Goal: Transaction & Acquisition: Purchase product/service

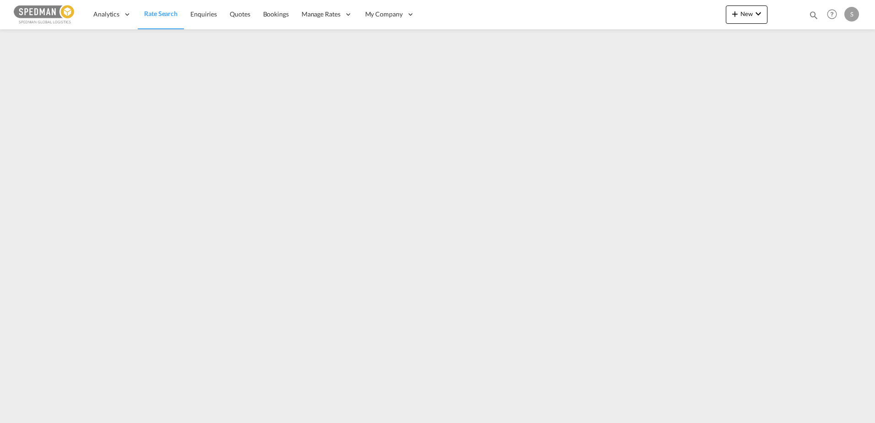
click at [163, 16] on span "Rate Search" at bounding box center [160, 14] width 33 height 8
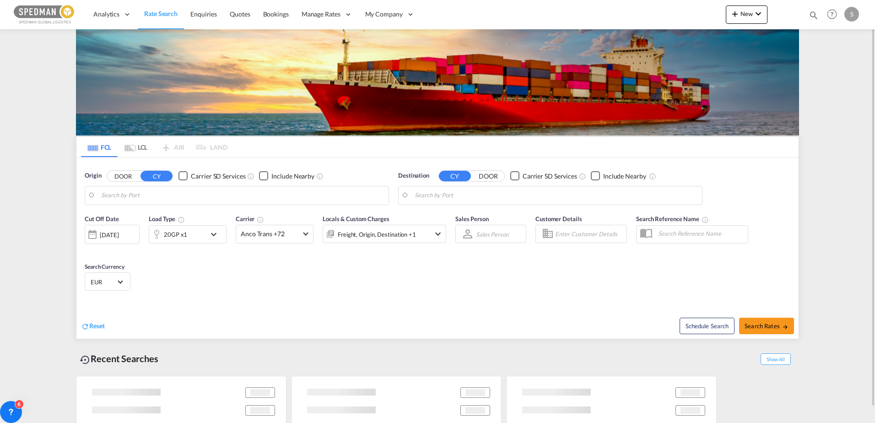
type input "Bergen, NOBGO"
type input "Incheon, KRINC"
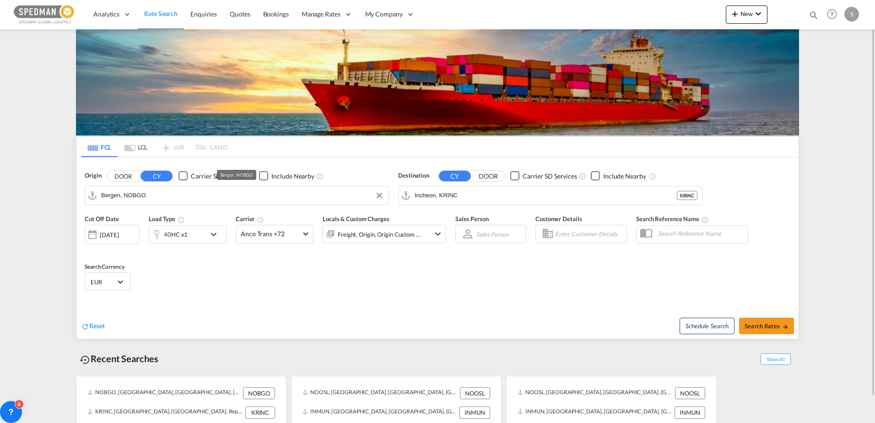
click at [299, 196] on input "Bergen, NOBGO" at bounding box center [242, 196] width 283 height 14
type input "[GEOGRAPHIC_DATA]"
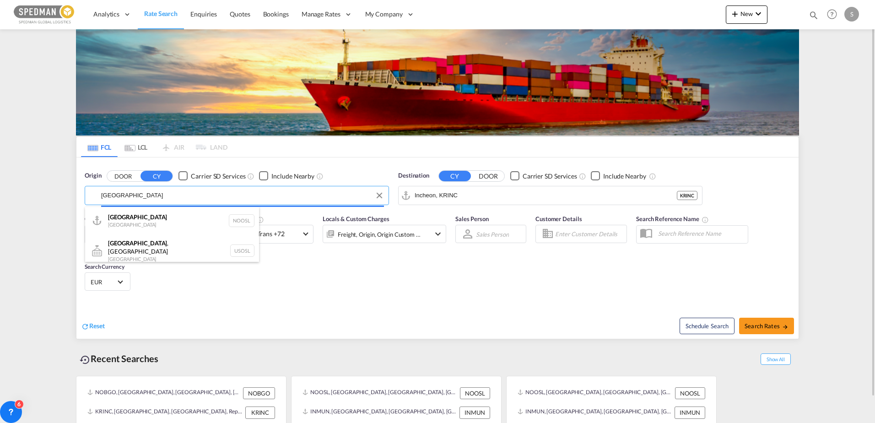
click at [212, 196] on body "Analytics Dashboard Rate Search Enquiries Quotes Bookings" at bounding box center [437, 211] width 875 height 423
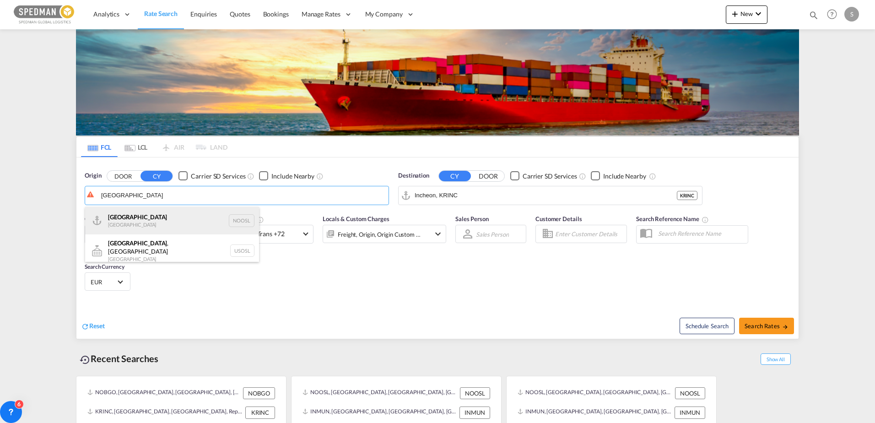
click at [146, 218] on div "[GEOGRAPHIC_DATA] [GEOGRAPHIC_DATA] NOOSL" at bounding box center [172, 220] width 174 height 27
type input "[GEOGRAPHIC_DATA], NOOSL"
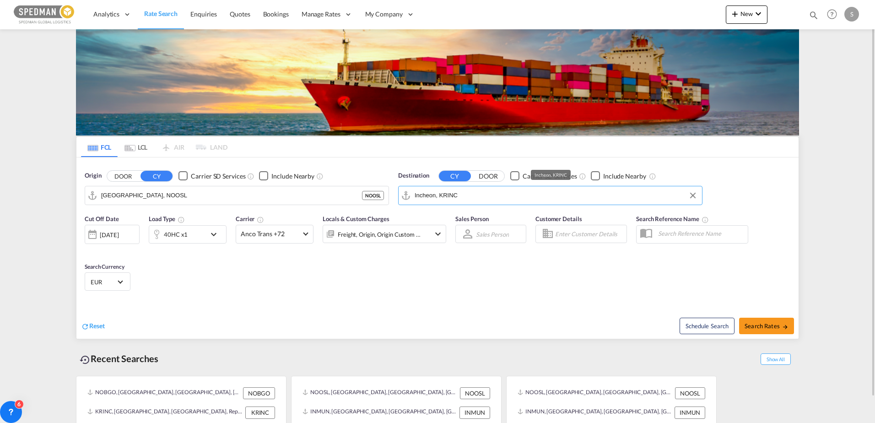
click at [495, 193] on input "Incheon, KRINC" at bounding box center [556, 196] width 283 height 14
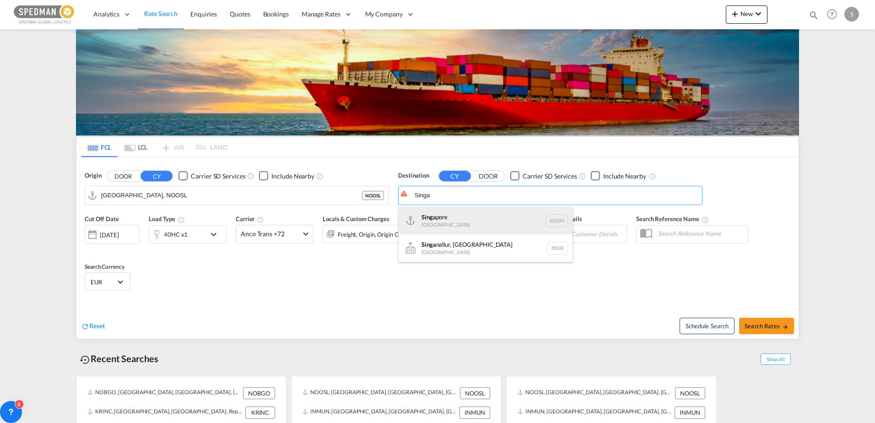
click at [435, 216] on div "Singa pore [GEOGRAPHIC_DATA] [GEOGRAPHIC_DATA]" at bounding box center [486, 220] width 174 height 27
type input "[GEOGRAPHIC_DATA], SGSIN"
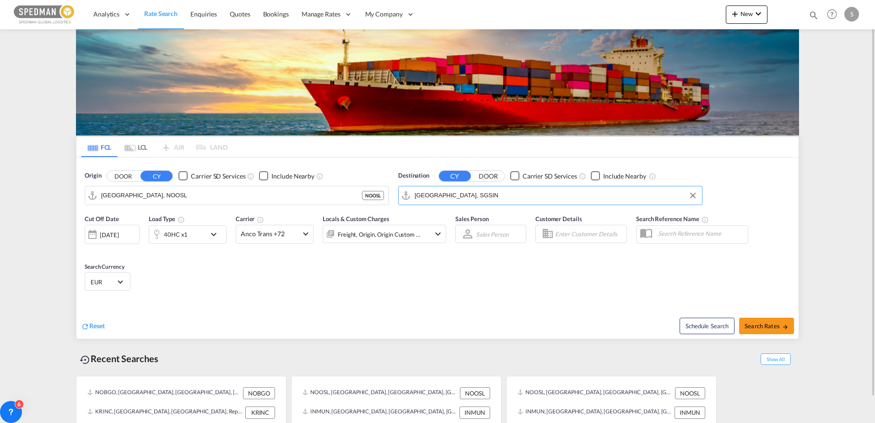
click at [213, 236] on md-icon "icon-chevron-down" at bounding box center [216, 234] width 16 height 11
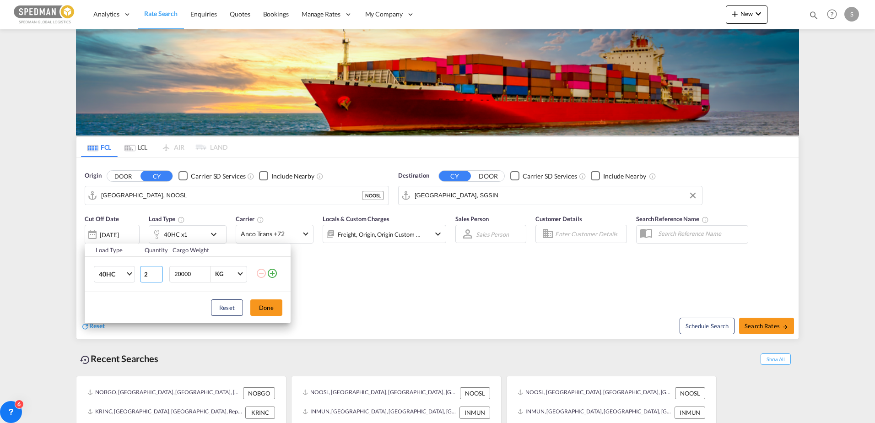
click at [159, 271] on input "2" at bounding box center [151, 274] width 23 height 16
click at [159, 271] on input "3" at bounding box center [151, 274] width 23 height 16
click at [159, 271] on input "4" at bounding box center [151, 274] width 23 height 16
click at [159, 271] on input "5" at bounding box center [151, 274] width 23 height 16
click at [159, 271] on input "6" at bounding box center [151, 274] width 23 height 16
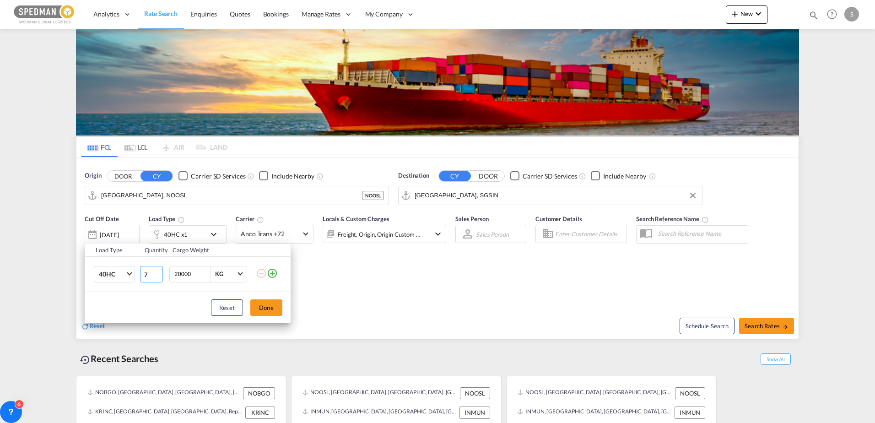
click at [159, 271] on input "7" at bounding box center [151, 274] width 23 height 16
click at [159, 271] on input "8" at bounding box center [151, 274] width 23 height 16
click at [159, 271] on input "9" at bounding box center [151, 274] width 23 height 16
click at [159, 271] on input "10" at bounding box center [151, 274] width 23 height 16
click at [159, 271] on input "11" at bounding box center [151, 274] width 23 height 16
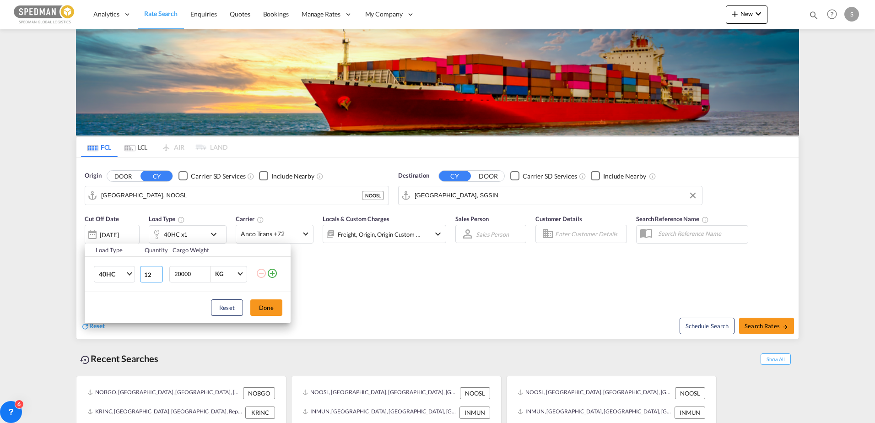
click at [159, 271] on input "12" at bounding box center [151, 274] width 23 height 16
click at [159, 271] on input "13" at bounding box center [151, 274] width 23 height 16
click at [159, 271] on input "14" at bounding box center [151, 274] width 23 height 16
click at [159, 271] on input "15" at bounding box center [151, 274] width 23 height 16
click at [159, 271] on input "16" at bounding box center [151, 274] width 23 height 16
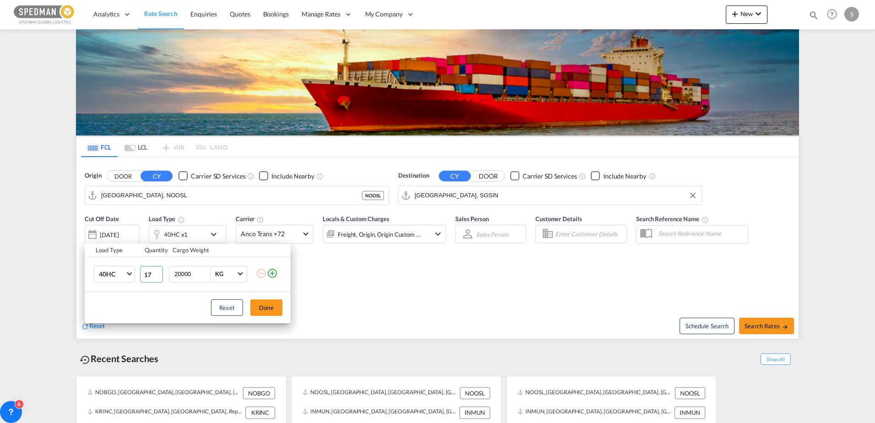
click at [159, 271] on input "17" at bounding box center [151, 274] width 23 height 16
click at [159, 271] on input "18" at bounding box center [151, 274] width 23 height 16
click at [159, 271] on input "19" at bounding box center [151, 274] width 23 height 16
click at [159, 271] on input "20" at bounding box center [151, 274] width 23 height 16
click at [159, 271] on input "21" at bounding box center [151, 274] width 23 height 16
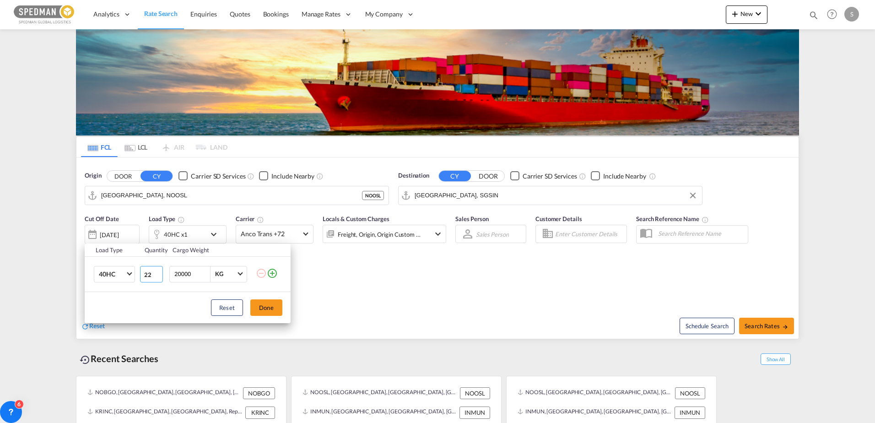
click at [159, 271] on input "22" at bounding box center [151, 274] width 23 height 16
click at [159, 271] on input "23" at bounding box center [151, 274] width 23 height 16
click at [159, 271] on input "24" at bounding box center [151, 274] width 23 height 16
click at [159, 271] on input "25" at bounding box center [151, 274] width 23 height 16
click at [159, 271] on input "26" at bounding box center [151, 274] width 23 height 16
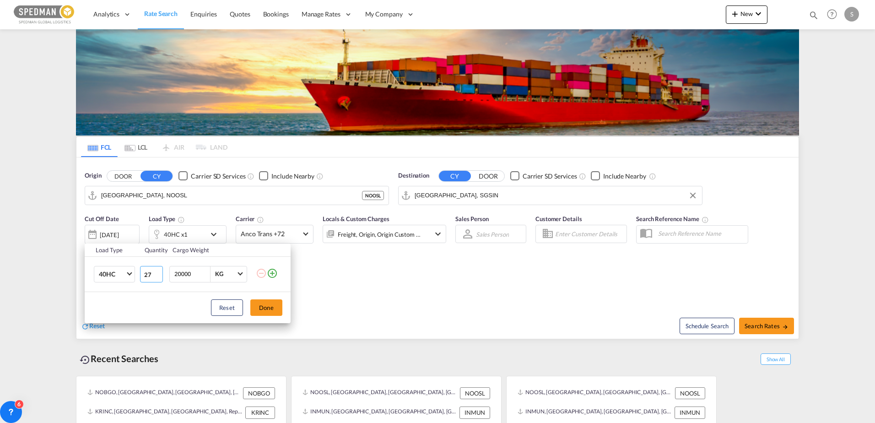
click at [159, 271] on input "27" at bounding box center [151, 274] width 23 height 16
click at [159, 271] on input "28" at bounding box center [151, 274] width 23 height 16
click at [159, 271] on input "29" at bounding box center [151, 274] width 23 height 16
type input "30"
click at [159, 271] on input "30" at bounding box center [151, 274] width 23 height 16
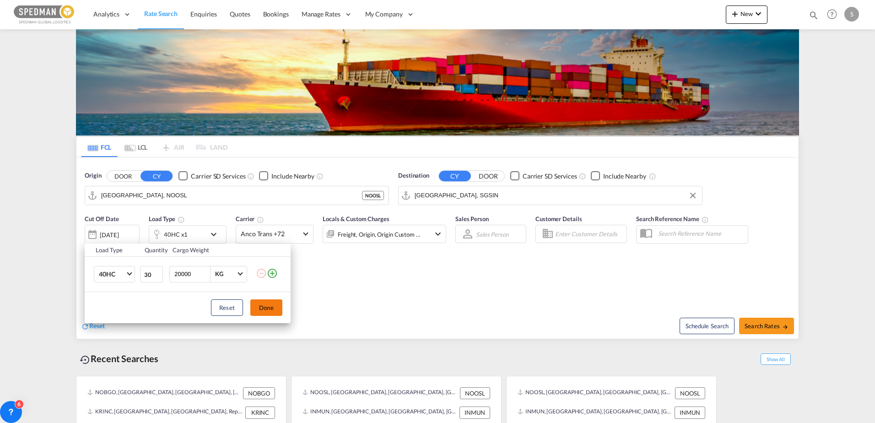
click at [265, 307] on button "Done" at bounding box center [266, 307] width 32 height 16
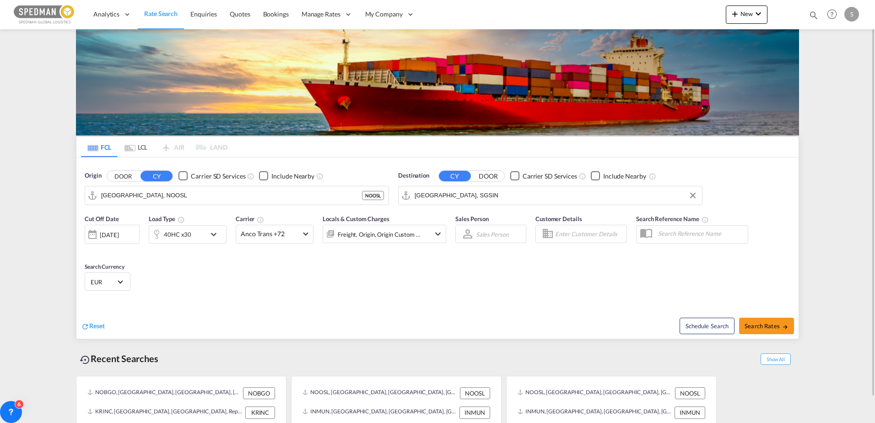
drag, startPoint x: 441, startPoint y: 277, endPoint x: 360, endPoint y: 264, distance: 82.1
click at [360, 264] on div "Cut Off Date [DATE] [DATE] Load Type 40HC x30 Carrier Anco Trans +72 Online Rat…" at bounding box center [437, 254] width 722 height 89
click at [304, 242] on md-select-value "Anco Trans +72" at bounding box center [274, 234] width 77 height 18
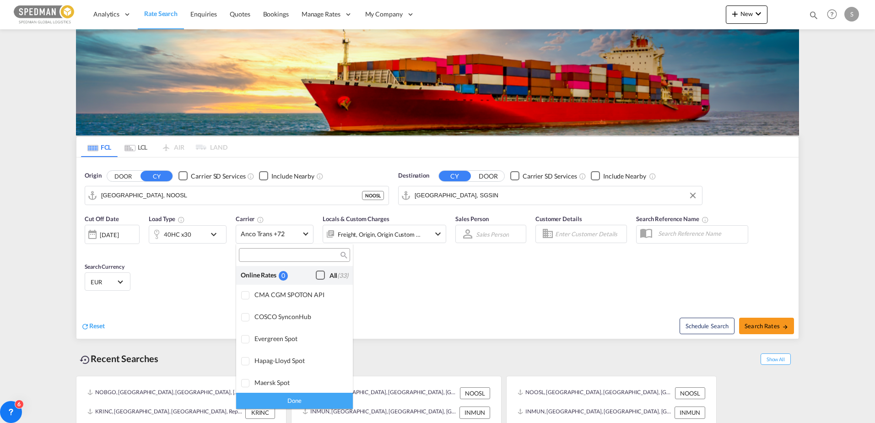
click at [316, 278] on div "Checkbox No Ink" at bounding box center [320, 274] width 9 height 9
click at [760, 323] on md-backdrop at bounding box center [437, 211] width 875 height 423
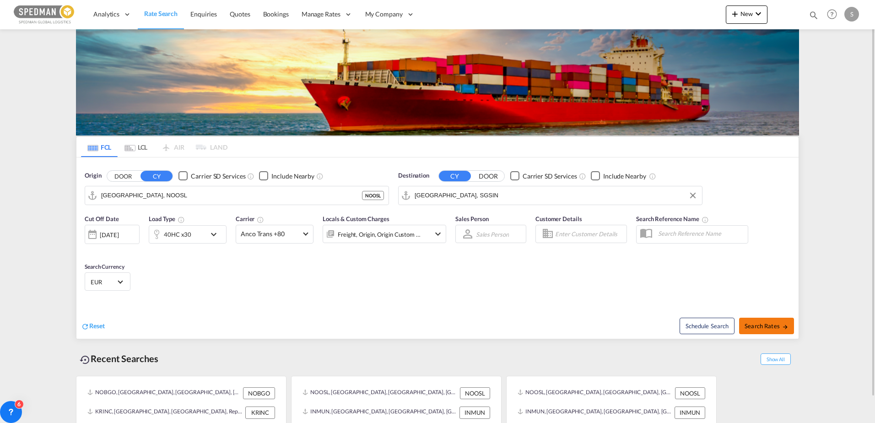
click at [760, 323] on span "Search Rates" at bounding box center [766, 325] width 44 height 7
type input "NOOSL to SGSIN / [DATE]"
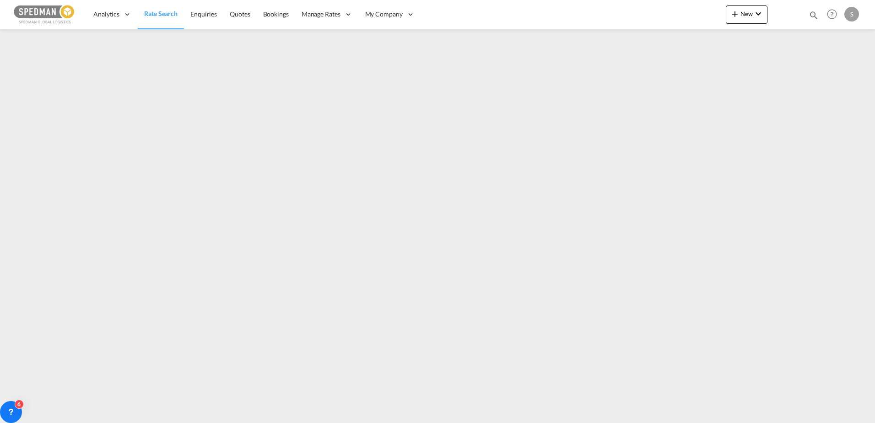
click at [156, 16] on span "Rate Search" at bounding box center [160, 14] width 33 height 8
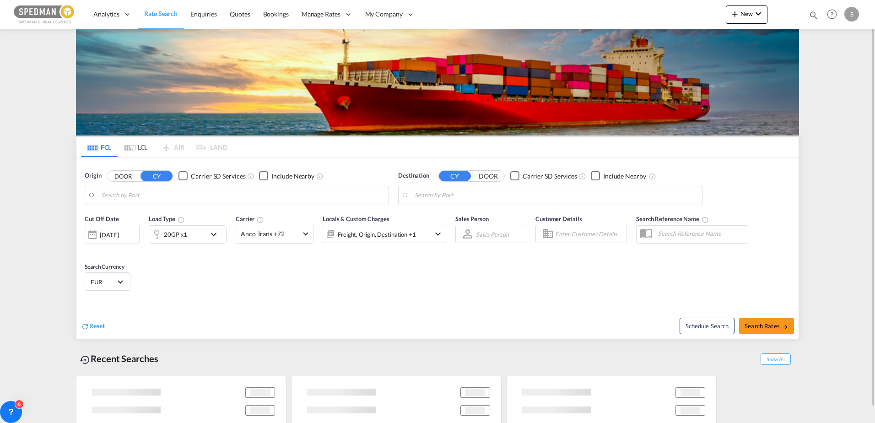
type input "[GEOGRAPHIC_DATA], NOOSL"
type input "[GEOGRAPHIC_DATA], SGSIN"
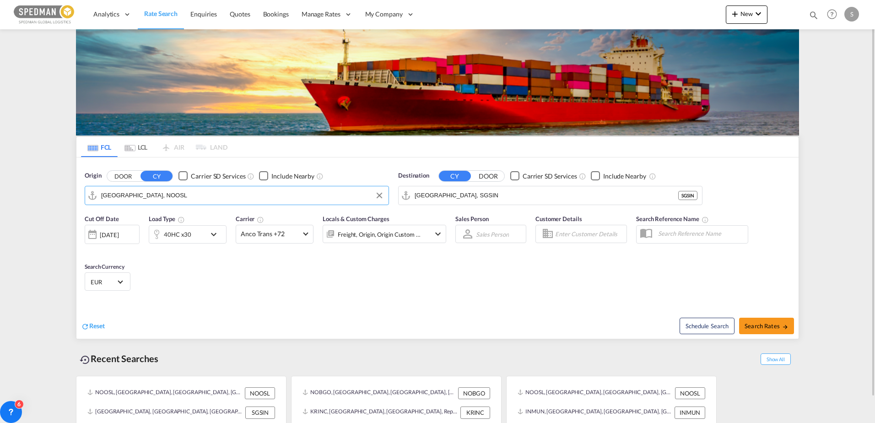
click at [207, 194] on input "[GEOGRAPHIC_DATA], NOOSL" at bounding box center [242, 196] width 283 height 14
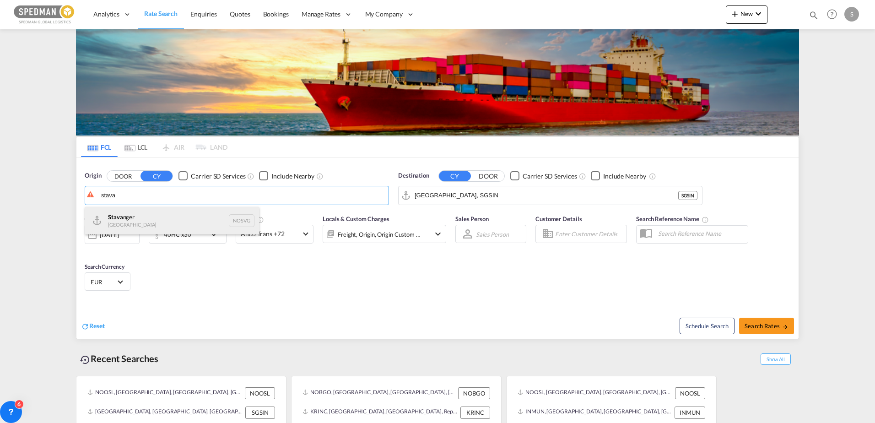
click at [119, 215] on div "Stava nger Norway NOSVG" at bounding box center [172, 220] width 174 height 27
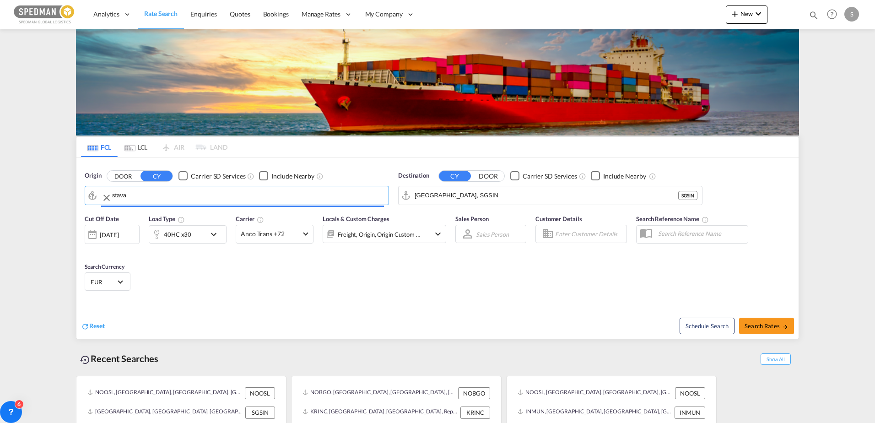
type input "[GEOGRAPHIC_DATA], NOSVG"
click at [433, 196] on input "[GEOGRAPHIC_DATA], SGSIN" at bounding box center [556, 196] width 283 height 14
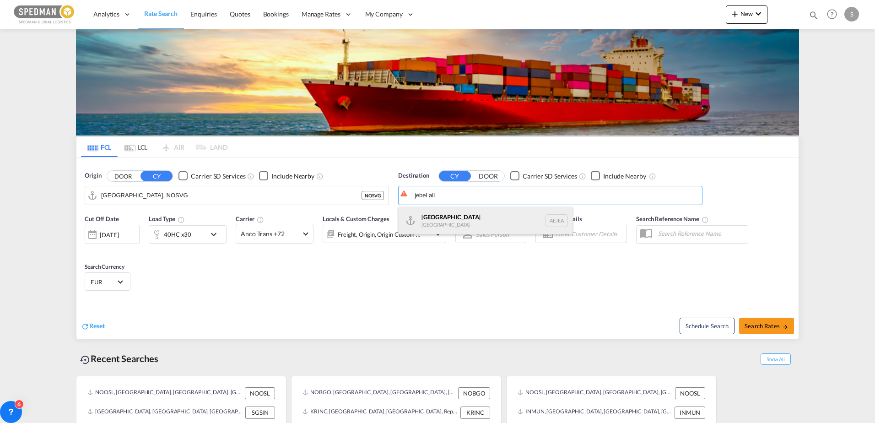
click at [434, 218] on div "[GEOGRAPHIC_DATA] [GEOGRAPHIC_DATA]" at bounding box center [486, 220] width 174 height 27
type input "[GEOGRAPHIC_DATA], [GEOGRAPHIC_DATA]"
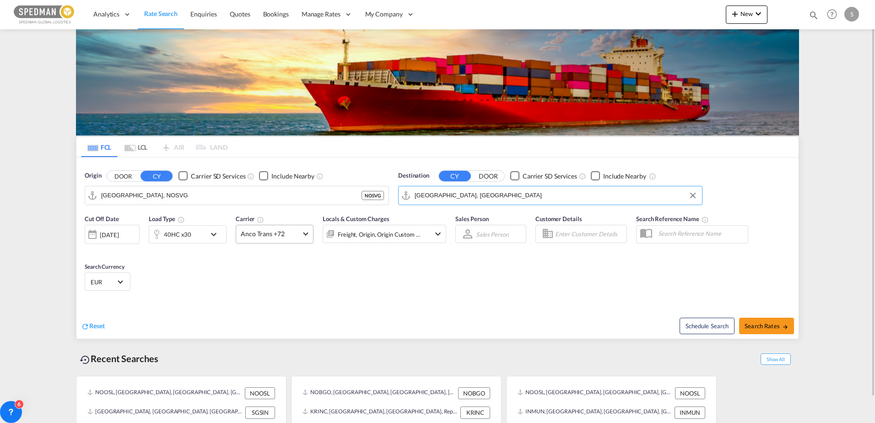
click at [286, 237] on span "Anco Trans +72" at bounding box center [270, 233] width 59 height 9
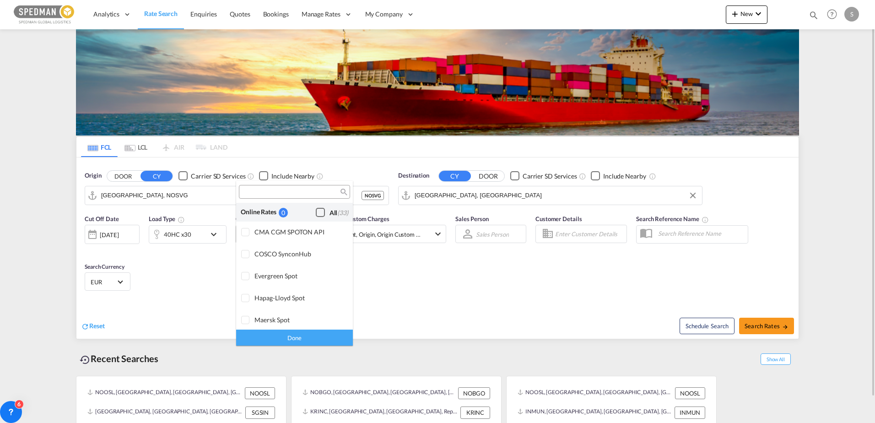
scroll to position [713, 0]
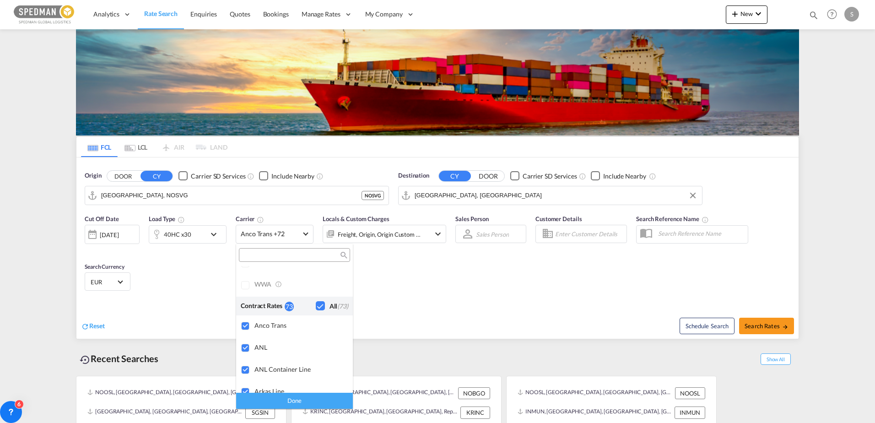
click at [284, 393] on div "Done" at bounding box center [294, 401] width 117 height 16
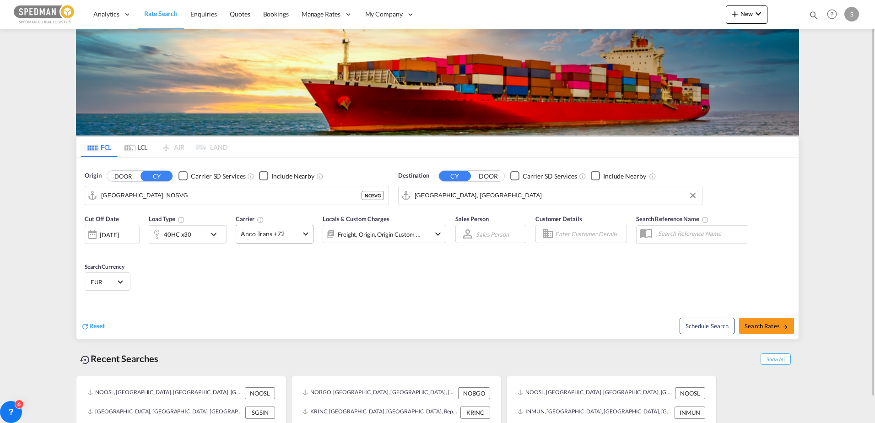
click at [283, 235] on span "Anco Trans +72" at bounding box center [270, 233] width 59 height 9
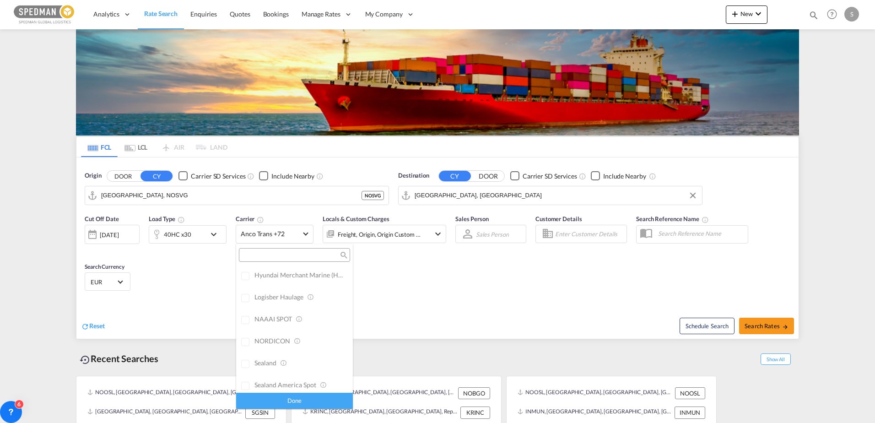
scroll to position [0, 0]
click at [317, 274] on div "Checkbox No Ink" at bounding box center [320, 274] width 9 height 9
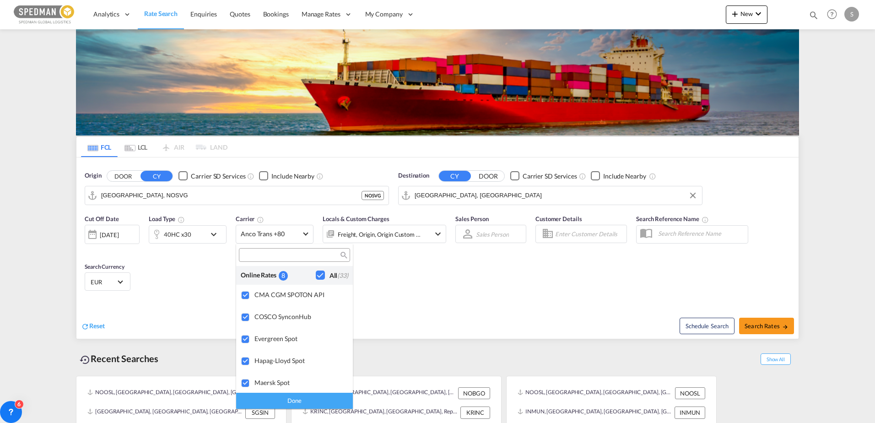
click at [213, 234] on md-backdrop at bounding box center [437, 211] width 875 height 423
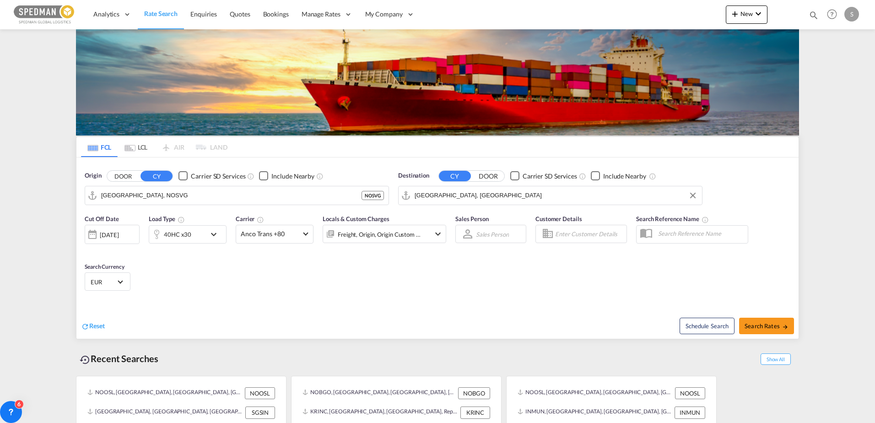
click at [213, 234] on md-icon "icon-chevron-down" at bounding box center [216, 234] width 16 height 11
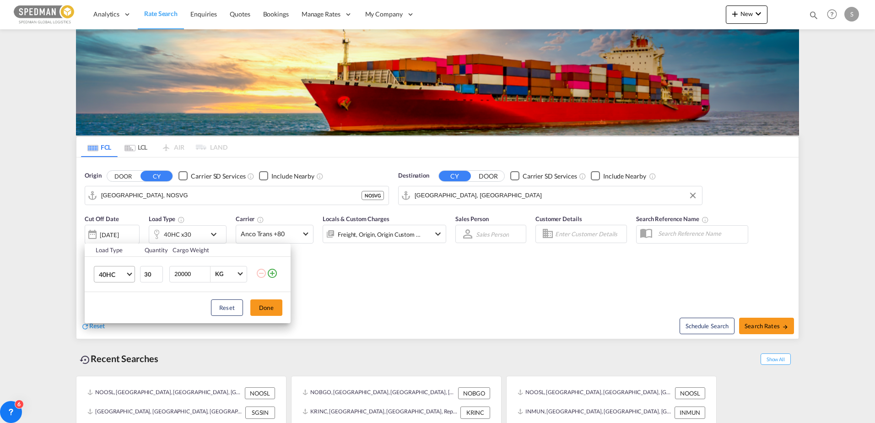
click at [126, 277] on md-select-value "40HC" at bounding box center [116, 274] width 37 height 16
click at [126, 277] on md-option "40HC" at bounding box center [123, 274] width 62 height 22
click at [158, 279] on input "30" at bounding box center [151, 274] width 23 height 16
click at [156, 273] on input "31" at bounding box center [151, 274] width 23 height 16
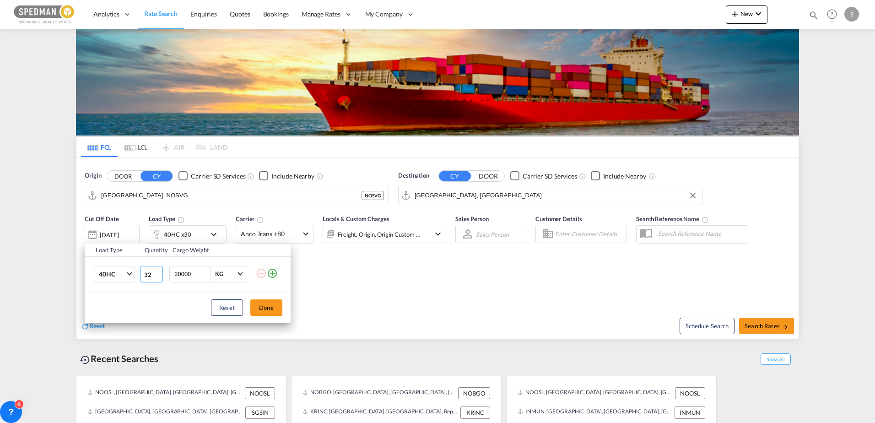
click at [156, 273] on input "32" at bounding box center [151, 274] width 23 height 16
click at [162, 279] on input "32" at bounding box center [151, 274] width 23 height 16
click at [157, 275] on input "31" at bounding box center [151, 274] width 23 height 16
click at [157, 275] on input "30" at bounding box center [151, 274] width 23 height 16
click at [157, 275] on input "29" at bounding box center [151, 274] width 23 height 16
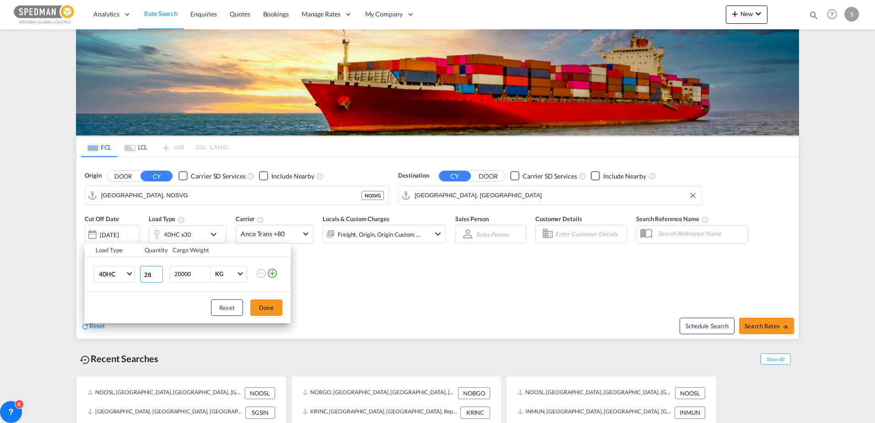
click at [157, 275] on input "28" at bounding box center [151, 274] width 23 height 16
click at [157, 275] on input "27" at bounding box center [151, 274] width 23 height 16
click at [157, 275] on input "26" at bounding box center [151, 274] width 23 height 16
click at [157, 275] on input "25" at bounding box center [151, 274] width 23 height 16
click at [157, 275] on input "24" at bounding box center [151, 274] width 23 height 16
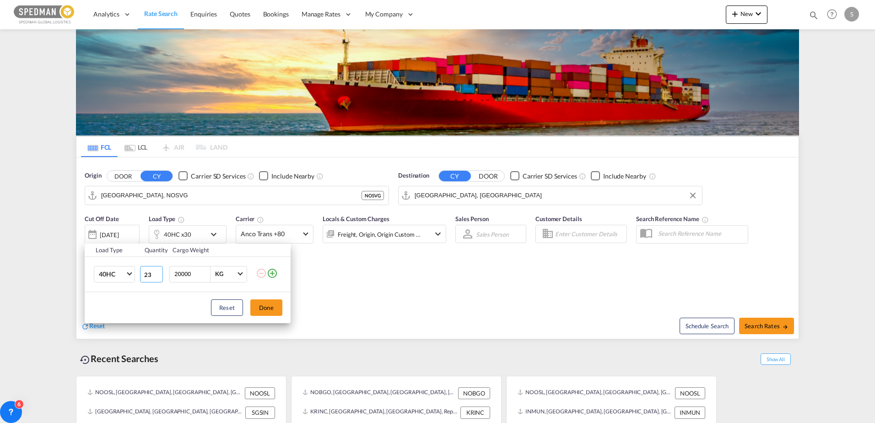
click at [157, 275] on input "23" at bounding box center [151, 274] width 23 height 16
click at [157, 275] on input "22" at bounding box center [151, 274] width 23 height 16
click at [157, 275] on input "21" at bounding box center [151, 274] width 23 height 16
click at [157, 275] on input "20" at bounding box center [151, 274] width 23 height 16
click at [157, 275] on input "19" at bounding box center [151, 274] width 23 height 16
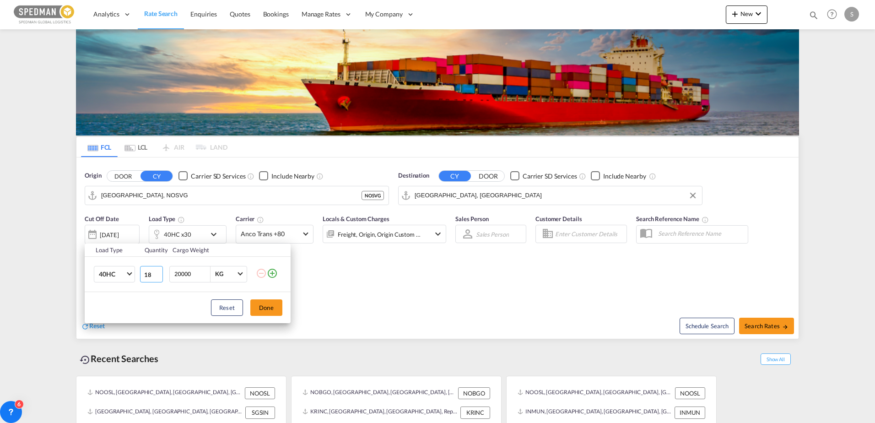
click at [157, 275] on input "18" at bounding box center [151, 274] width 23 height 16
click at [157, 275] on input "17" at bounding box center [151, 274] width 23 height 16
click at [157, 275] on input "16" at bounding box center [151, 274] width 23 height 16
click at [157, 275] on input "15" at bounding box center [151, 274] width 23 height 16
click at [157, 275] on input "14" at bounding box center [151, 274] width 23 height 16
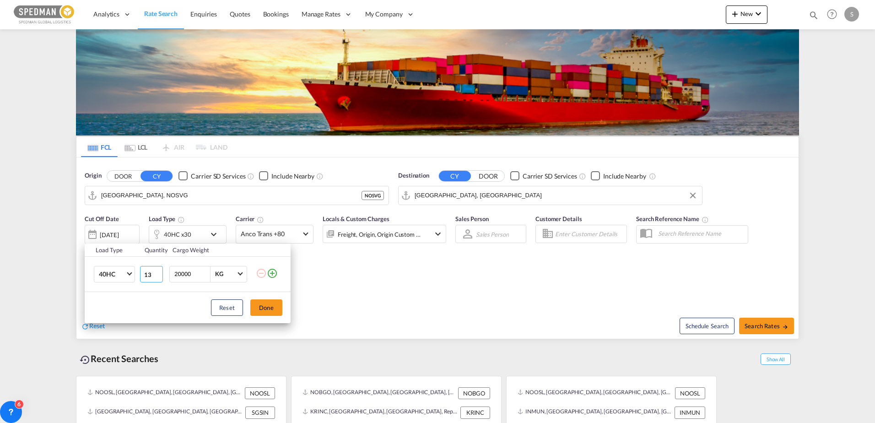
click at [157, 275] on input "13" at bounding box center [151, 274] width 23 height 16
click at [157, 275] on input "12" at bounding box center [151, 274] width 23 height 16
click at [157, 275] on input "11" at bounding box center [151, 274] width 23 height 16
click at [157, 275] on input "10" at bounding box center [151, 274] width 23 height 16
click at [157, 275] on input "9" at bounding box center [151, 274] width 23 height 16
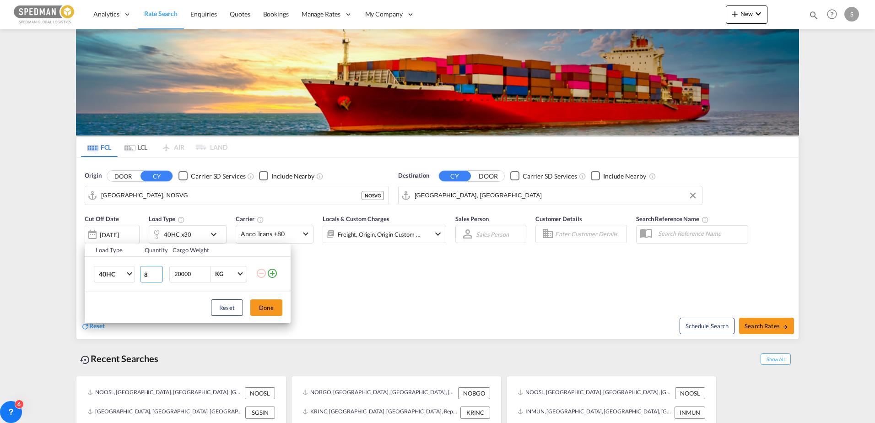
click at [157, 275] on input "8" at bounding box center [151, 274] width 23 height 16
click at [157, 275] on input "7" at bounding box center [151, 274] width 23 height 16
click at [157, 275] on input "6" at bounding box center [151, 274] width 23 height 16
click at [157, 275] on input "5" at bounding box center [151, 274] width 23 height 16
click at [157, 275] on input "4" at bounding box center [151, 274] width 23 height 16
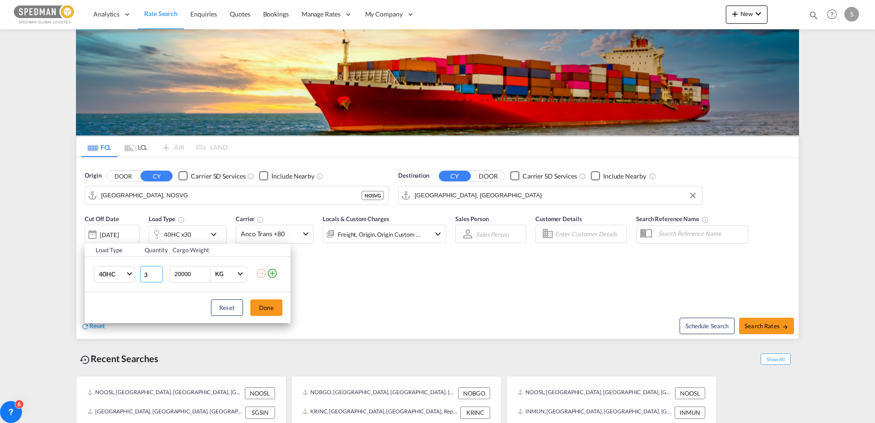
click at [157, 275] on input "3" at bounding box center [151, 274] width 23 height 16
click at [157, 275] on input "2" at bounding box center [151, 274] width 23 height 16
click at [157, 275] on input "0" at bounding box center [151, 274] width 23 height 16
type input "1"
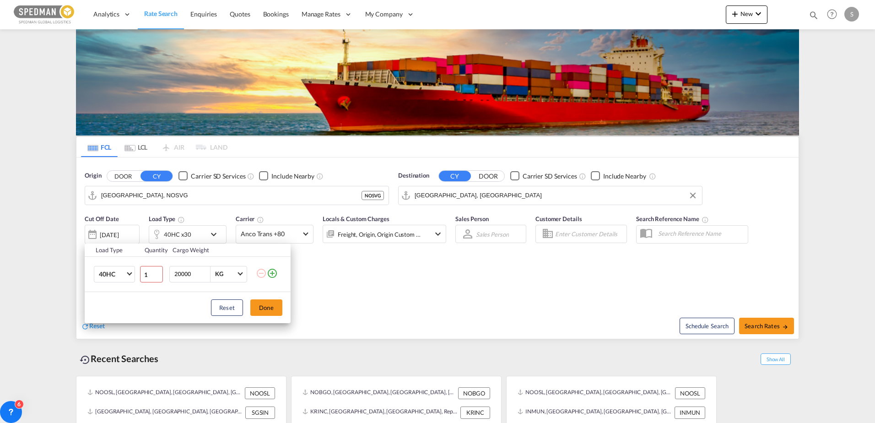
click at [158, 271] on input "1" at bounding box center [151, 274] width 23 height 16
click at [274, 309] on button "Done" at bounding box center [266, 307] width 32 height 16
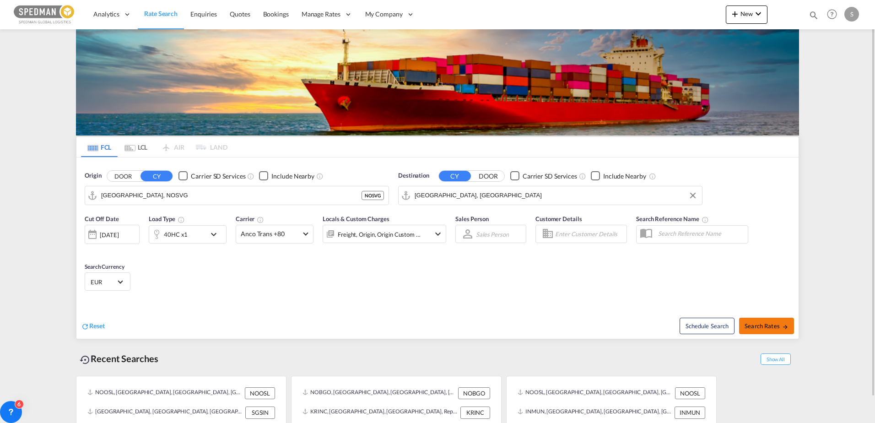
click at [766, 323] on span "Search Rates" at bounding box center [766, 325] width 44 height 7
type input "NOSVG to AEJEA / [DATE]"
